Goal: Task Accomplishment & Management: Complete application form

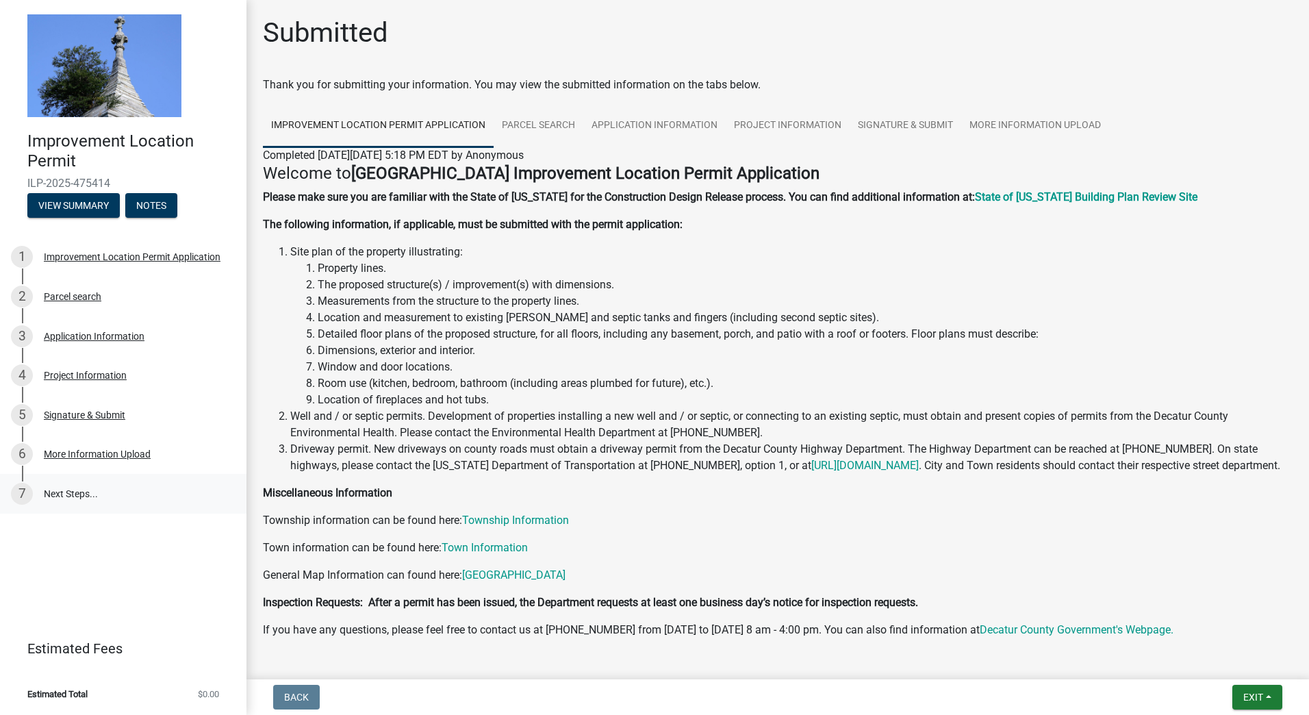
click at [68, 494] on link "7 Next Steps..." at bounding box center [123, 494] width 246 height 40
